Goal: Information Seeking & Learning: Check status

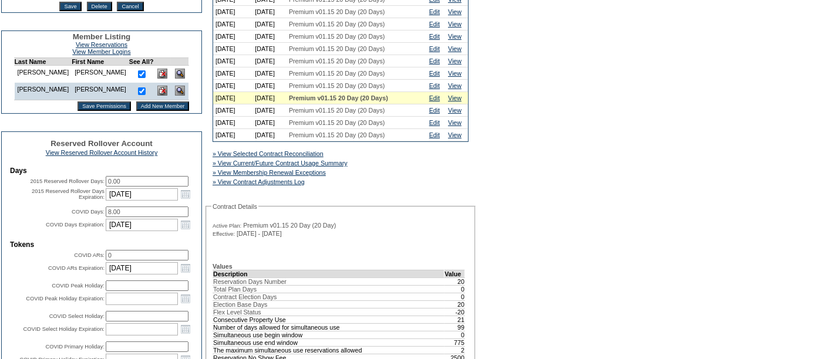
scroll to position [288, 0]
click at [116, 156] on link "View Reserved Rollover Account History" at bounding box center [102, 152] width 112 height 7
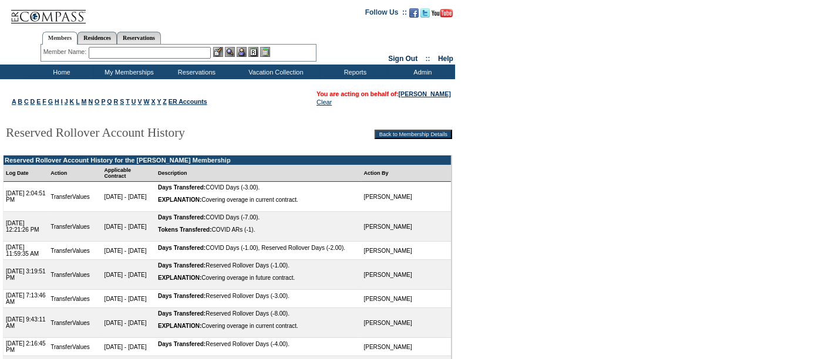
click at [494, 167] on form "Follow Us ::" at bounding box center [412, 307] width 825 height 615
click at [383, 275] on td "[PERSON_NAME]" at bounding box center [406, 275] width 89 height 30
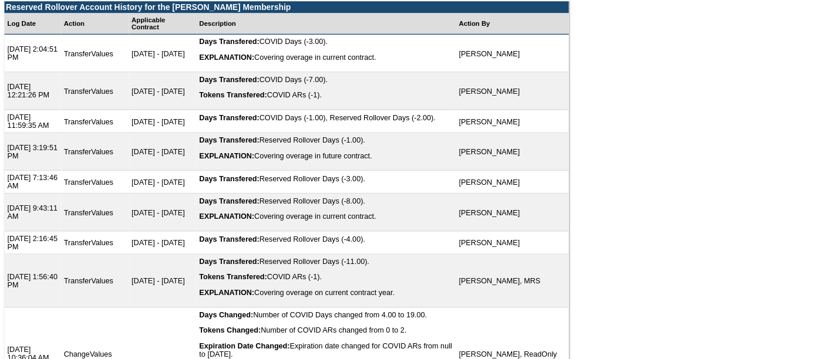
scroll to position [88, 0]
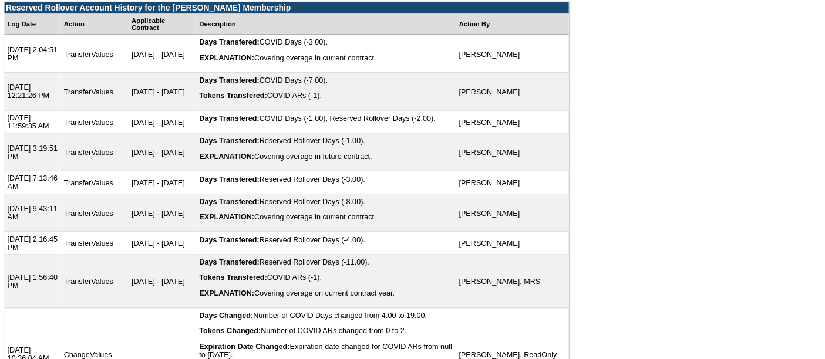
click at [35, 220] on td "8/16/2024 7:13:46 AM" at bounding box center [26, 211] width 45 height 18
drag, startPoint x: 35, startPoint y: 221, endPoint x: 4, endPoint y: 222, distance: 31.2
click at [4, 220] on td "8/16/2024 7:13:46 AM" at bounding box center [26, 211] width 45 height 18
copy td "8/16/2024"
drag, startPoint x: 40, startPoint y: 194, endPoint x: 5, endPoint y: 198, distance: 34.8
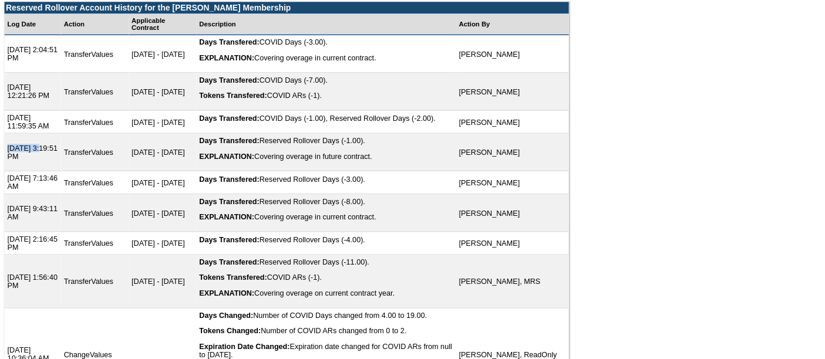
click at [5, 198] on td "8/19/2024 3:19:51 PM" at bounding box center [26, 187] width 45 height 30
copy td "8/19/2024"
click at [17, 219] on td "8/16/2024 7:13:46 AM" at bounding box center [26, 211] width 45 height 18
drag, startPoint x: 45, startPoint y: 167, endPoint x: 6, endPoint y: 168, distance: 38.8
click at [6, 168] on td "10/31/2024 11:59:35 AM" at bounding box center [26, 163] width 45 height 18
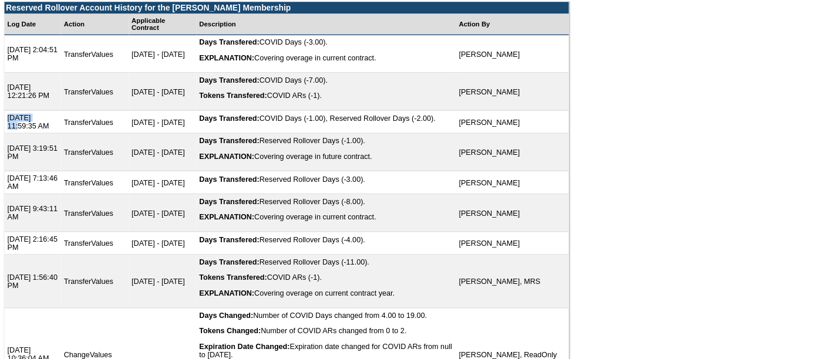
copy td "10/31/2024"
click at [20, 220] on td "8/16/2024 7:13:46 AM" at bounding box center [26, 211] width 45 height 18
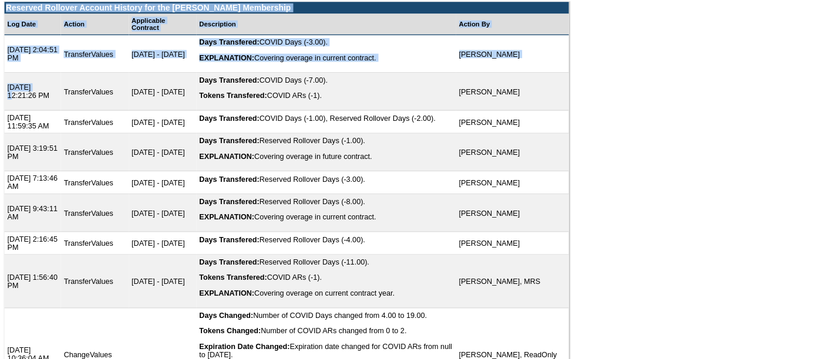
drag, startPoint x: 33, startPoint y: 141, endPoint x: 0, endPoint y: 140, distance: 32.9
click at [0, 140] on table "A B C D E F G H I J K L M N O P Q R S T U V W X Y Z ER Accounts You are acting …" at bounding box center [227, 229] width 455 height 463
click at [32, 142] on td "3/5/2025 12:21:26 PM" at bounding box center [26, 139] width 45 height 30
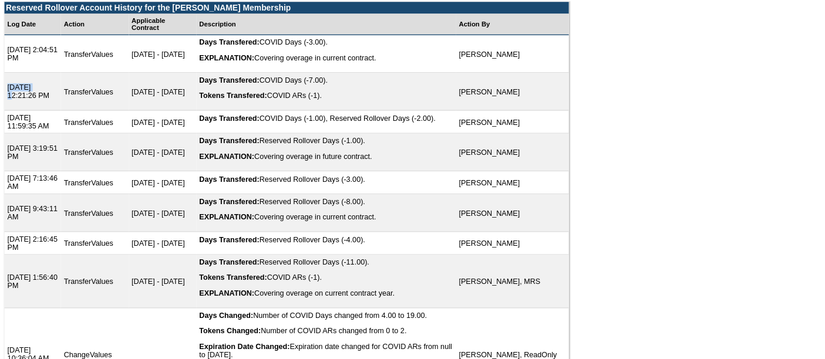
drag, startPoint x: 32, startPoint y: 141, endPoint x: 4, endPoint y: 141, distance: 28.8
click at [4, 141] on td "3/5/2025 12:21:26 PM" at bounding box center [26, 139] width 45 height 30
copy td "3/5/2025"
click at [21, 186] on td "8/19/2024 3:19:51 PM" at bounding box center [26, 187] width 45 height 30
drag, startPoint x: 42, startPoint y: 110, endPoint x: 5, endPoint y: 109, distance: 37.6
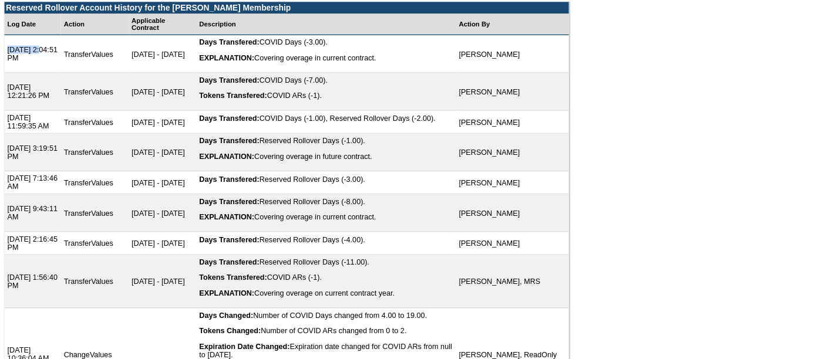
click at [5, 109] on td "4/23/2025 2:04:51 PM" at bounding box center [26, 109] width 45 height 30
copy td "4/23/2025"
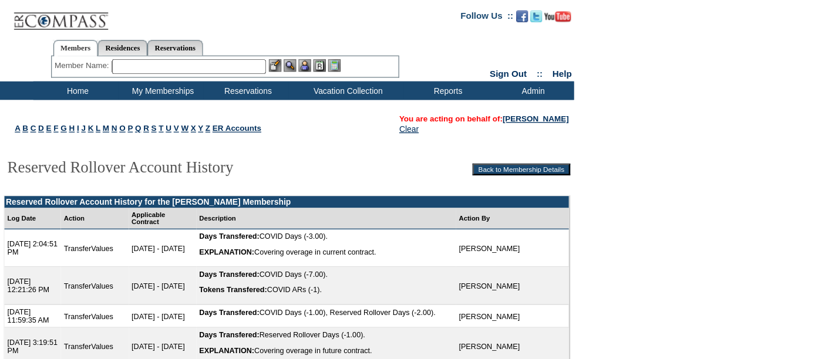
click at [52, 73] on td "Home" at bounding box center [60, 72] width 68 height 15
